Goal: Task Accomplishment & Management: Use online tool/utility

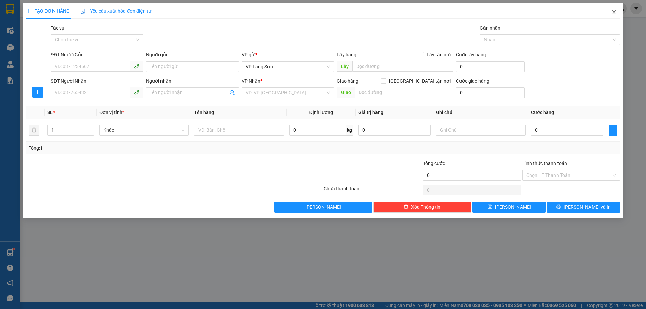
click at [616, 12] on icon "close" at bounding box center [614, 12] width 5 height 5
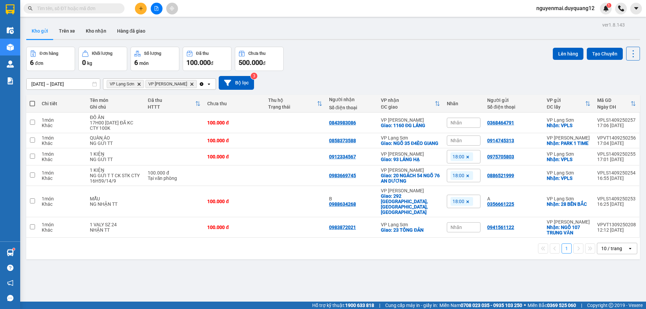
click at [361, 53] on div "Đơn hàng 6 đơn Khối lượng 0 kg Số lượng 6 món Đã thu 100.000 đ Chưa thu 500.000…" at bounding box center [333, 59] width 614 height 24
click at [419, 43] on div "ver 1.8.143 Kho gửi Trên xe Kho nhận Hàng đã giao Đơn hàng 6 đơn Khối lượng 0 k…" at bounding box center [333, 174] width 619 height 309
click at [625, 143] on icon at bounding box center [627, 140] width 5 height 5
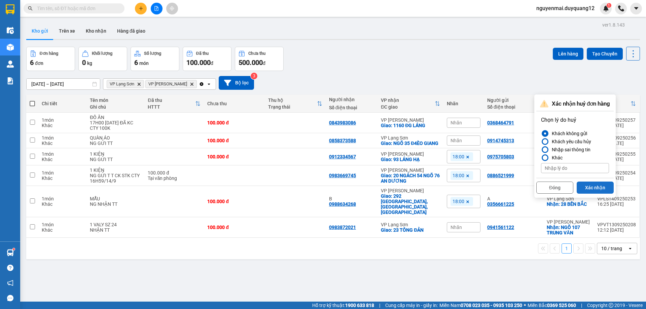
click at [587, 186] on button "Xác nhận" at bounding box center [595, 188] width 37 height 12
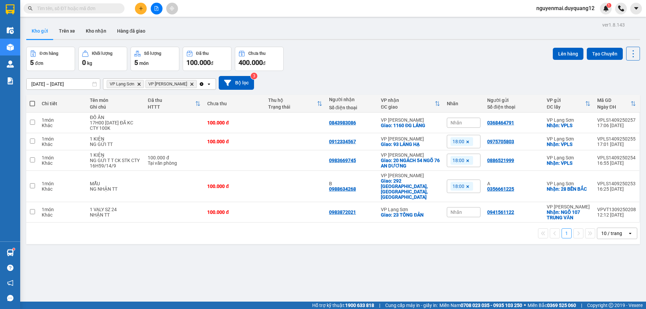
click at [469, 259] on div "ver 1.8.143 Kho gửi Trên xe Kho nhận Hàng đã giao Đơn hàng 5 đơn Khối lượng 0 k…" at bounding box center [333, 174] width 619 height 309
click at [227, 82] on button "Bộ lọc" at bounding box center [236, 83] width 35 height 14
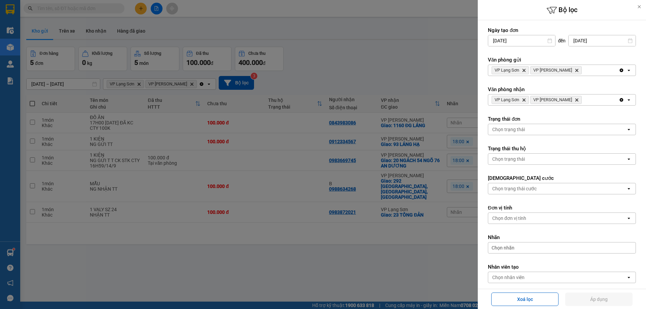
click at [585, 69] on div "VP Lạng Sơn Delete VP [PERSON_NAME]" at bounding box center [553, 70] width 131 height 11
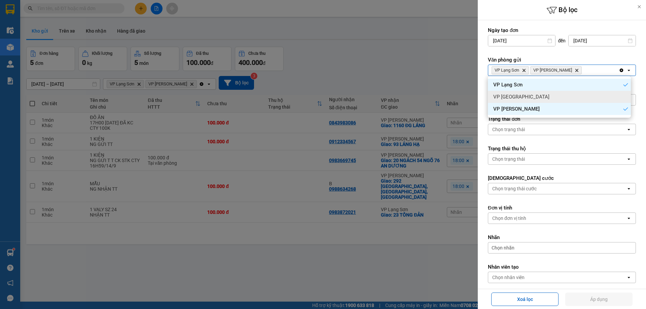
click at [580, 96] on div "VP [GEOGRAPHIC_DATA]" at bounding box center [559, 97] width 143 height 12
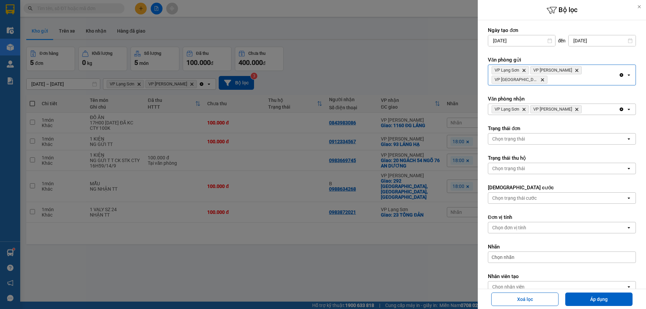
click at [592, 104] on div "VP Lạng Sơn Delete VP [PERSON_NAME]" at bounding box center [553, 109] width 131 height 11
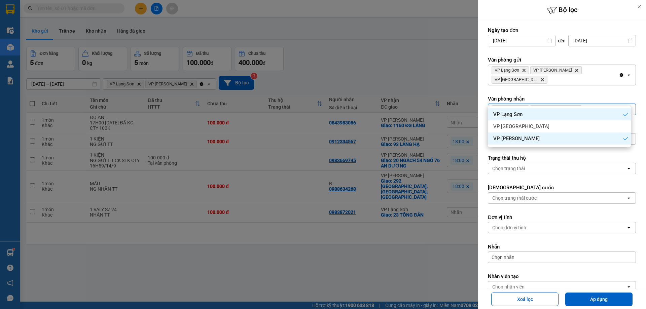
click at [586, 126] on div "VP [GEOGRAPHIC_DATA]" at bounding box center [559, 126] width 143 height 12
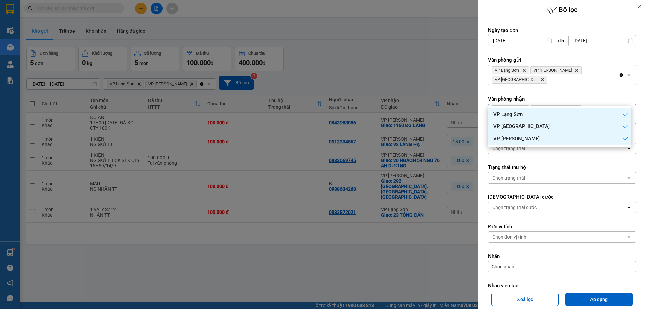
drag, startPoint x: 599, startPoint y: 300, endPoint x: 571, endPoint y: 259, distance: 50.2
click at [600, 300] on button "Áp dụng" at bounding box center [598, 299] width 67 height 13
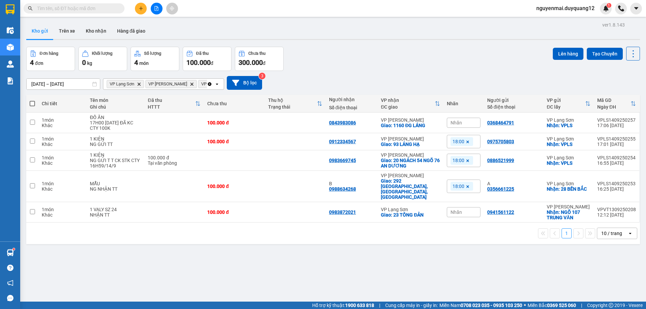
click at [465, 62] on div "Đơn hàng 4 đơn Khối lượng 0 kg Số lượng 4 món Đã thu 100.000 đ Chưa thu 300.000…" at bounding box center [333, 59] width 614 height 24
drag, startPoint x: 380, startPoint y: 60, endPoint x: 355, endPoint y: 31, distance: 38.2
click at [380, 60] on div "Đơn hàng 4 đơn Khối lượng 0 kg Số lượng 4 món Đã thu 100.000 đ Chưa thu 300.000…" at bounding box center [333, 59] width 614 height 24
